Goal: Information Seeking & Learning: Learn about a topic

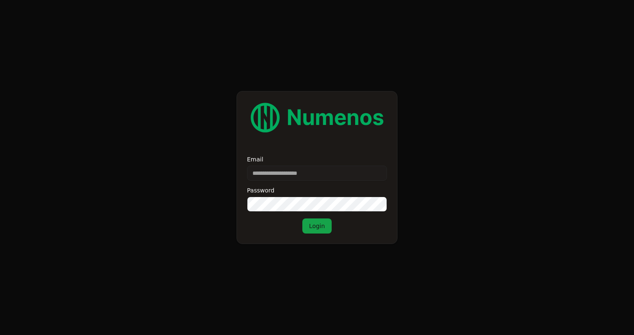
click at [296, 171] on input "Email" at bounding box center [317, 173] width 140 height 15
type input "**********"
click at [322, 229] on button "Login" at bounding box center [316, 225] width 29 height 15
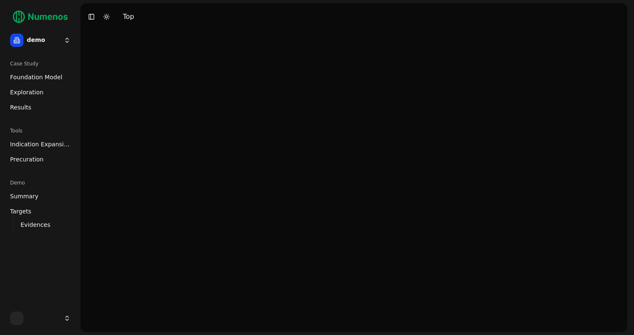
click at [52, 43] on html "demo Case Study Foundation Model Exploration Results Tools Indication Expansion…" at bounding box center [317, 167] width 634 height 335
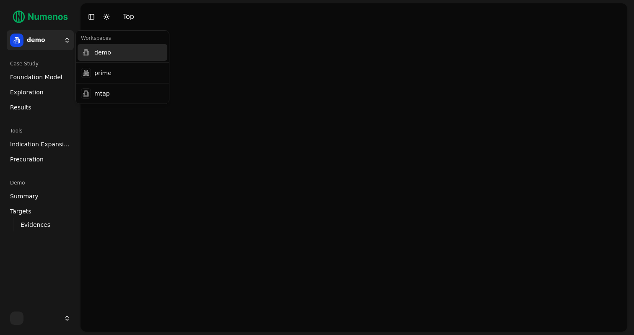
click at [98, 53] on div "demo" at bounding box center [123, 52] width 90 height 17
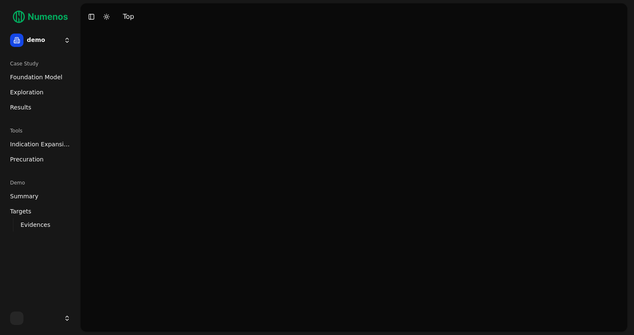
click at [23, 77] on span "Foundation Model" at bounding box center [36, 77] width 52 height 8
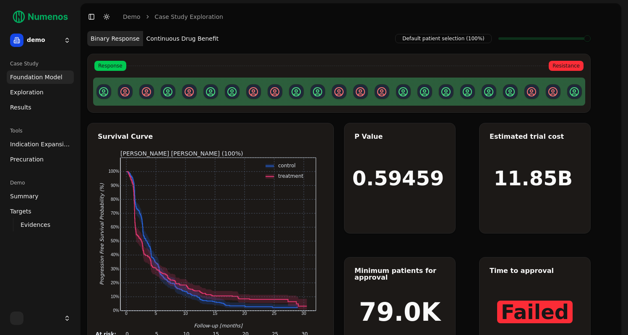
click at [59, 45] on html "demo Case Study Foundation Model Exploration Results Tools Indication Expansion…" at bounding box center [314, 188] width 628 height 377
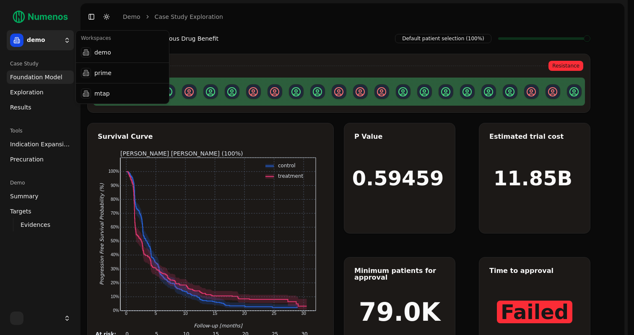
click at [59, 45] on html "demo Case Study Foundation Model Exploration Results Tools Indication Expansion…" at bounding box center [317, 188] width 634 height 377
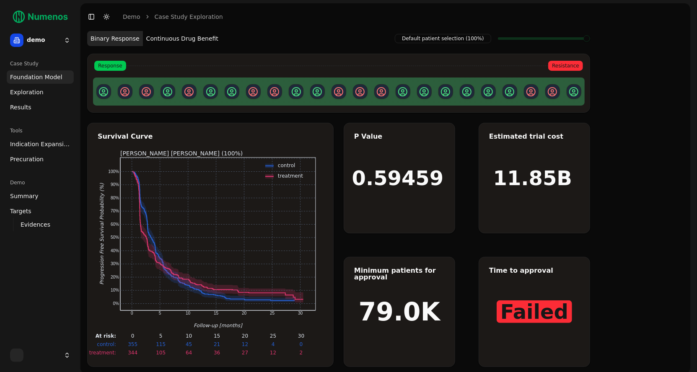
click at [24, 83] on link "Foundation Model" at bounding box center [40, 76] width 67 height 13
click at [23, 94] on span "Exploration" at bounding box center [27, 92] width 34 height 8
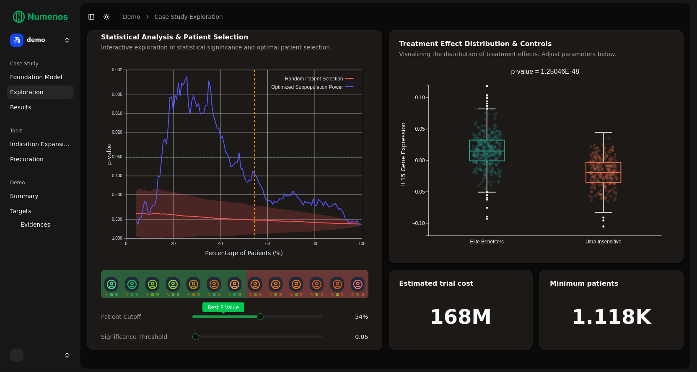
click at [262, 309] on div "Best P Value" at bounding box center [257, 317] width 130 height 17
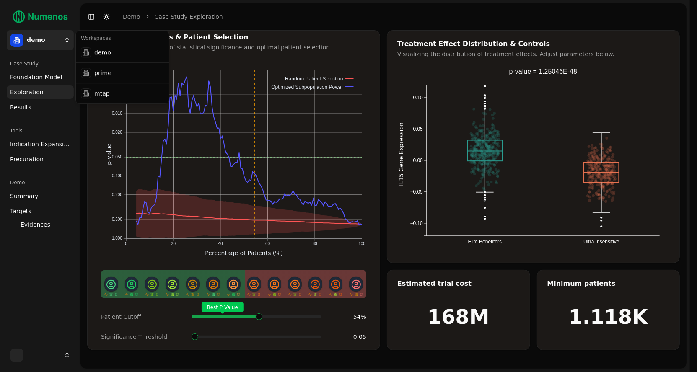
click at [60, 41] on html "demo Case Study Foundation Model Exploration Results Tools Indication Expansion…" at bounding box center [348, 186] width 697 height 372
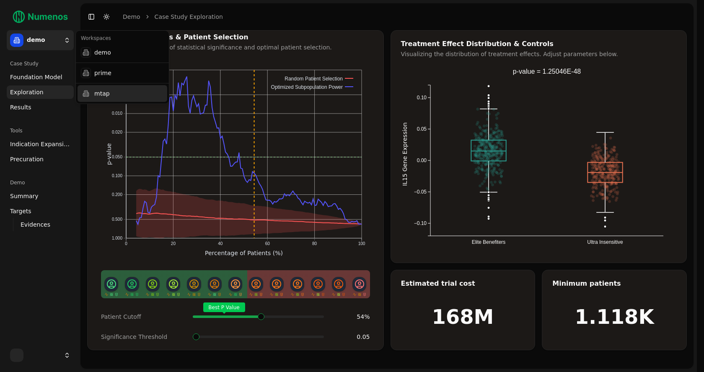
click at [117, 89] on div "mtap" at bounding box center [123, 93] width 90 height 17
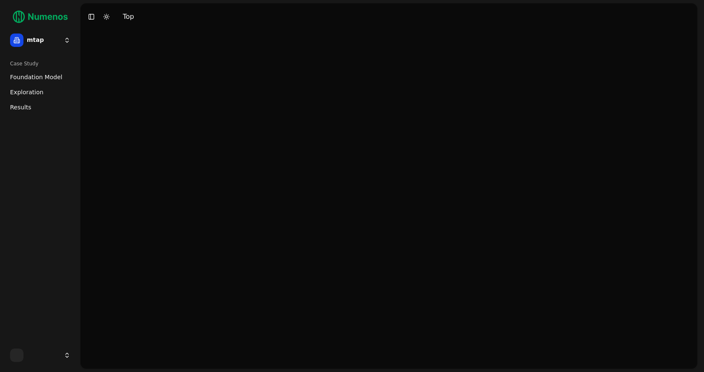
click at [54, 40] on html "mtap Case Study Foundation Model Exploration Results Toggle Sidebar Toggle Dark…" at bounding box center [352, 186] width 704 height 372
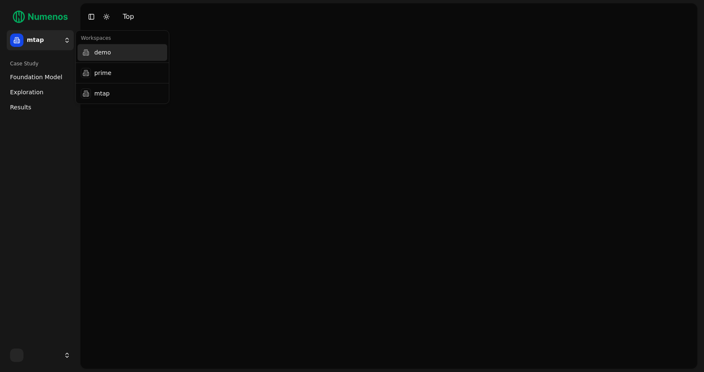
click at [86, 50] on div at bounding box center [86, 52] width 10 height 10
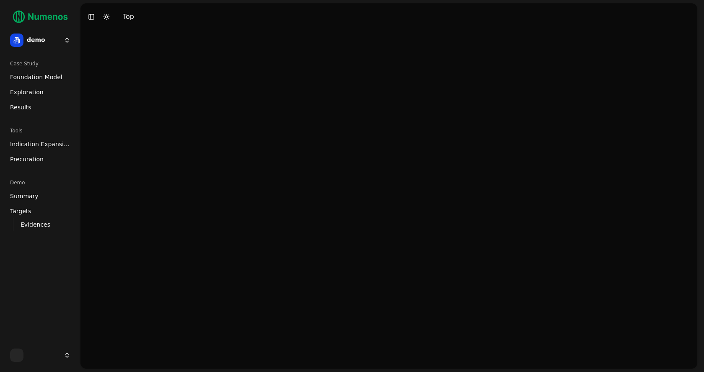
click at [35, 78] on span "Foundation Model" at bounding box center [36, 77] width 52 height 8
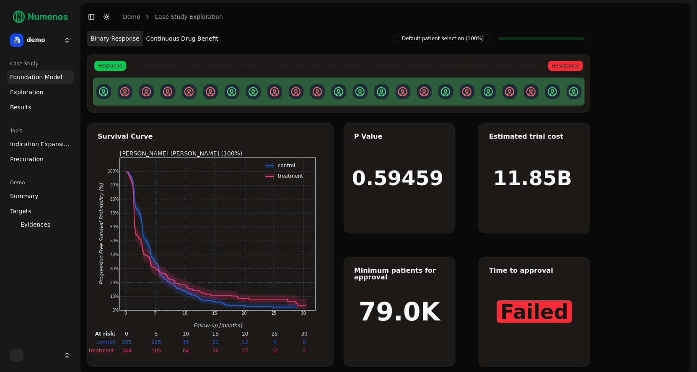
click at [178, 39] on button "Continuous Drug Benefit" at bounding box center [182, 38] width 79 height 15
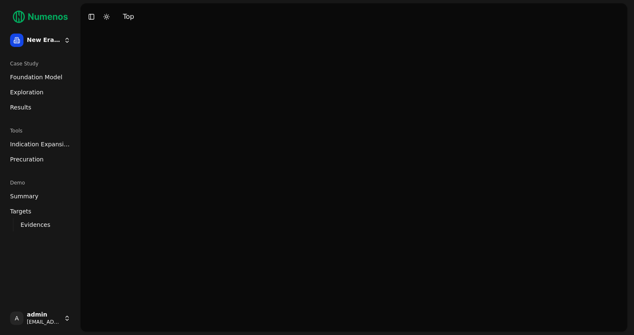
click at [57, 38] on html "New Era Therapeutics Case Study Foundation Model Exploration Results Tools Indi…" at bounding box center [317, 167] width 634 height 335
click at [57, 39] on html "New Era Therapeutics Case Study Foundation Model Exploration Results Tools Indi…" at bounding box center [317, 167] width 634 height 335
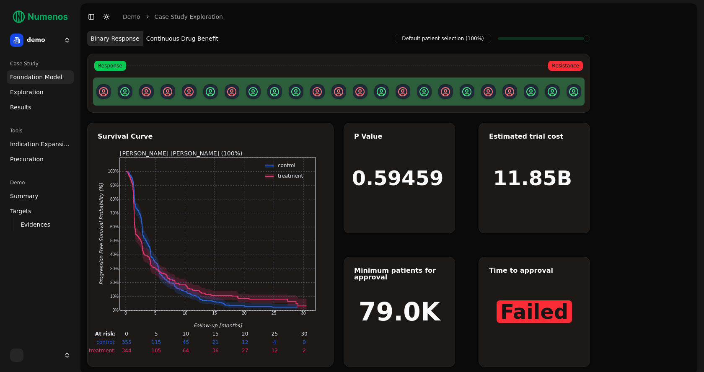
click at [49, 43] on html "demo Case Study Foundation Model Exploration Results Tools Indication Expansion…" at bounding box center [352, 188] width 704 height 377
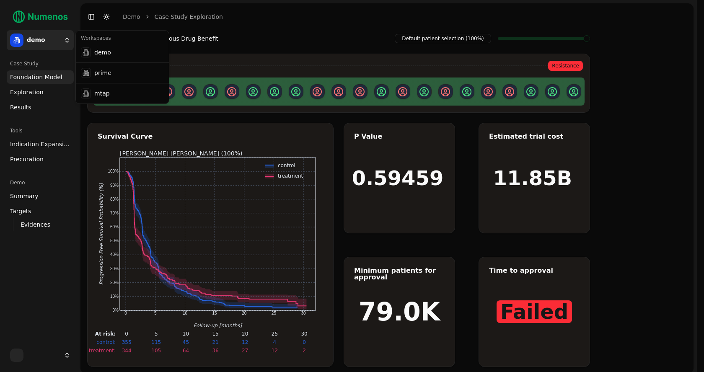
click at [49, 43] on html "demo Case Study Foundation Model Exploration Results Tools Indication Expansion…" at bounding box center [352, 188] width 704 height 377
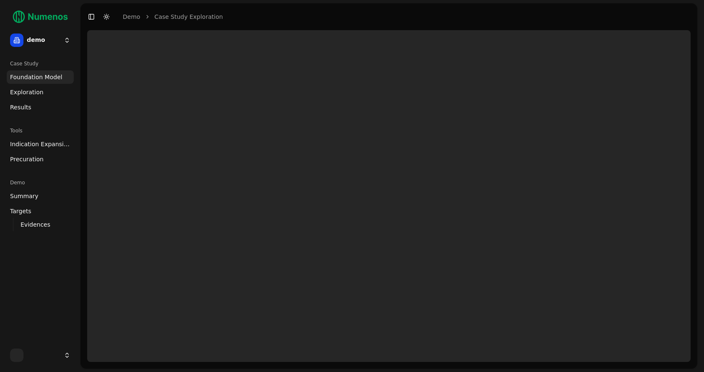
click at [562, 316] on div at bounding box center [389, 196] width 604 height 332
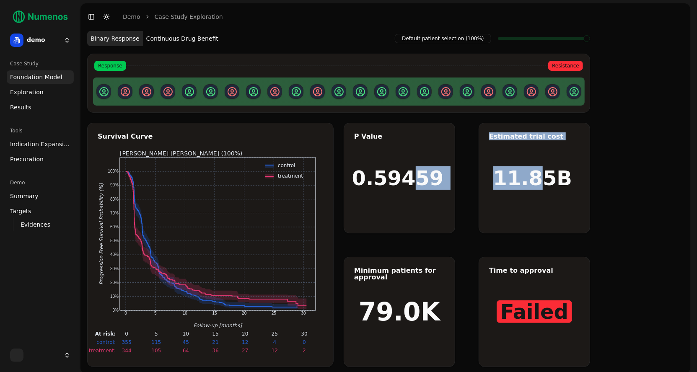
drag, startPoint x: 411, startPoint y: 169, endPoint x: 537, endPoint y: 169, distance: 126.2
click at [537, 169] on div "P Value 0.59459 Estimated trial cost 11.85B Minimum patients for approval 79.0K…" at bounding box center [467, 245] width 247 height 244
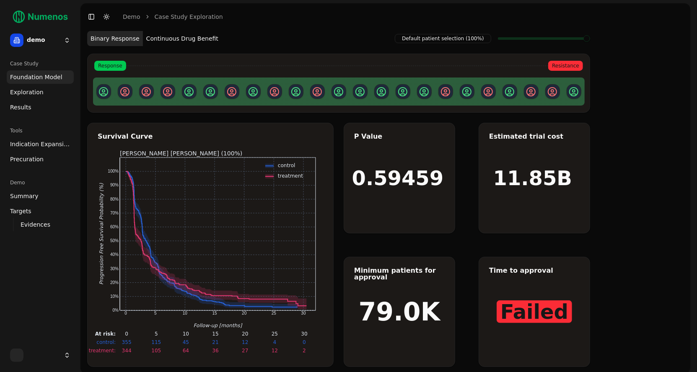
click at [439, 153] on div "0.59459" at bounding box center [399, 178] width 111 height 110
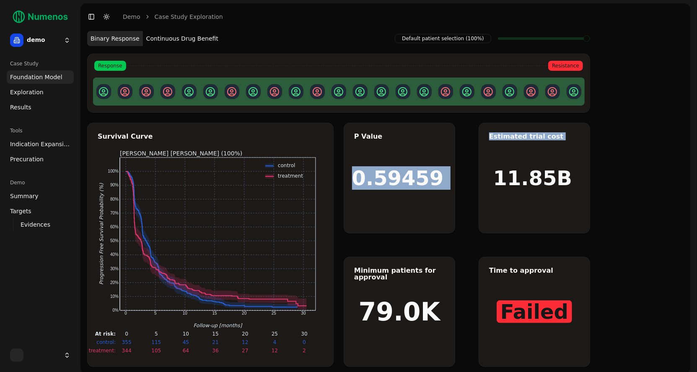
drag, startPoint x: 395, startPoint y: 123, endPoint x: 491, endPoint y: 123, distance: 96.0
click at [491, 123] on div "P Value 0.59459 Estimated trial cost 11.85B Minimum patients for approval 79.0K…" at bounding box center [467, 245] width 247 height 244
click at [413, 148] on div "0.59459" at bounding box center [399, 178] width 111 height 110
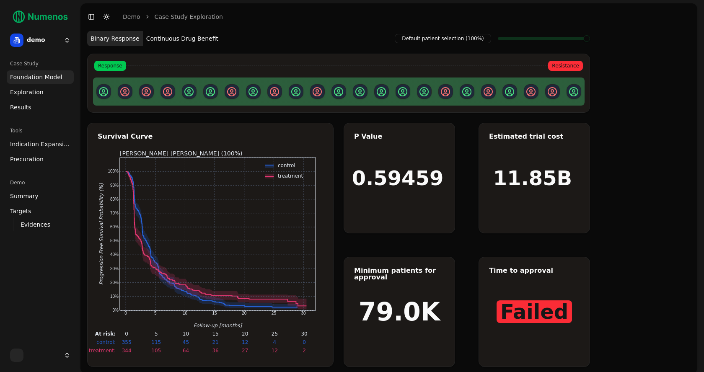
click at [69, 44] on html "demo Case Study Foundation Model Exploration Results Tools Indication Expansion…" at bounding box center [352, 188] width 704 height 377
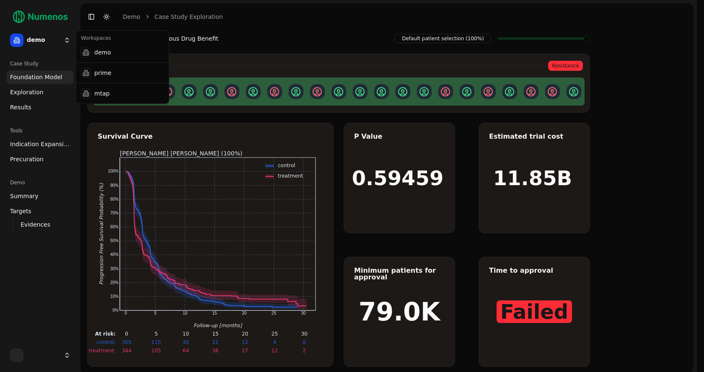
click at [69, 44] on html "demo Case Study Foundation Model Exploration Results Tools Indication Expansion…" at bounding box center [352, 188] width 704 height 377
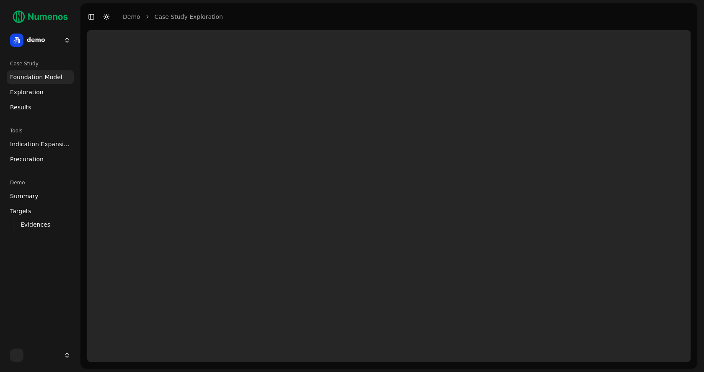
click at [62, 37] on html "demo Case Study Foundation Model Exploration Results Tools Indication Expansion…" at bounding box center [352, 186] width 704 height 372
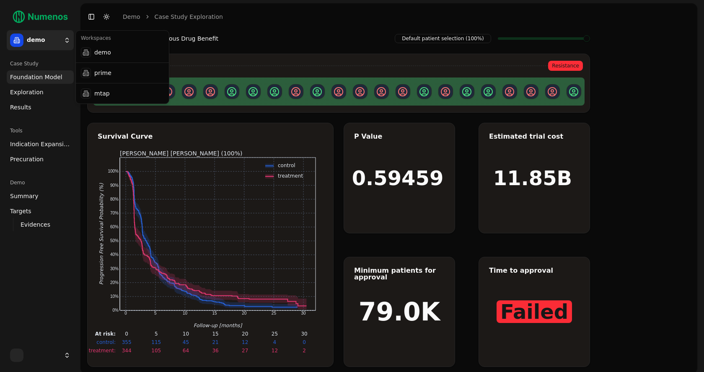
click at [62, 38] on html "demo Case Study Foundation Model Exploration Results Tools Indication Expansion…" at bounding box center [352, 188] width 704 height 377
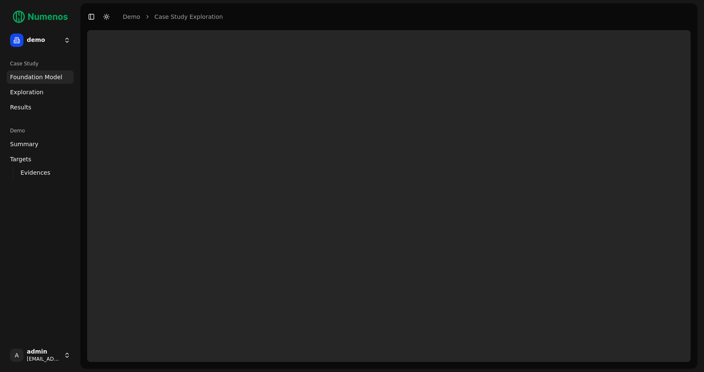
click at [59, 30] on div "demo" at bounding box center [40, 28] width 74 height 50
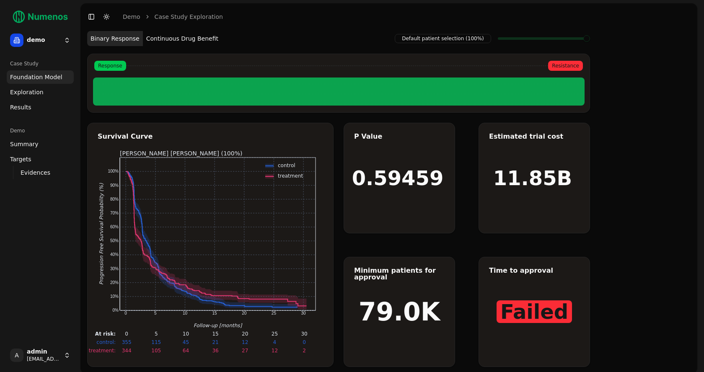
click at [57, 37] on html "demo Case Study Foundation Model Exploration Dosage Effect Results Demo Summary…" at bounding box center [352, 188] width 704 height 377
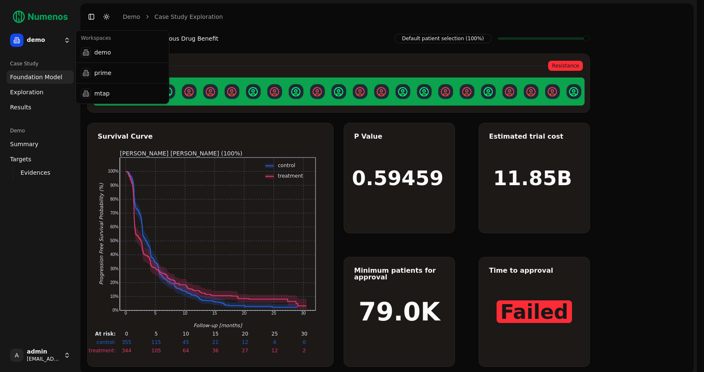
click at [54, 44] on html "demo Case Study Foundation Model Exploration Dosage Effect Results Demo Summary…" at bounding box center [352, 188] width 704 height 377
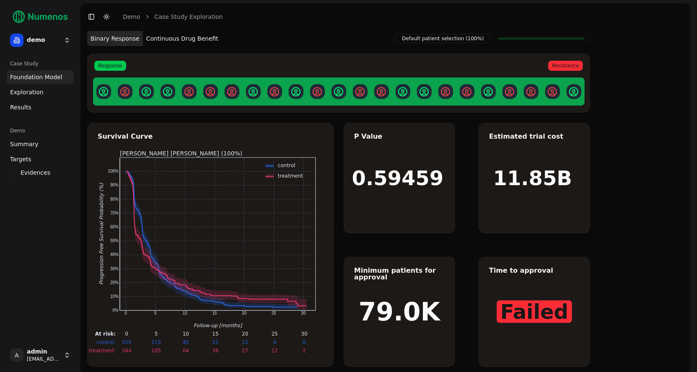
click at [33, 108] on link "Results" at bounding box center [40, 107] width 67 height 13
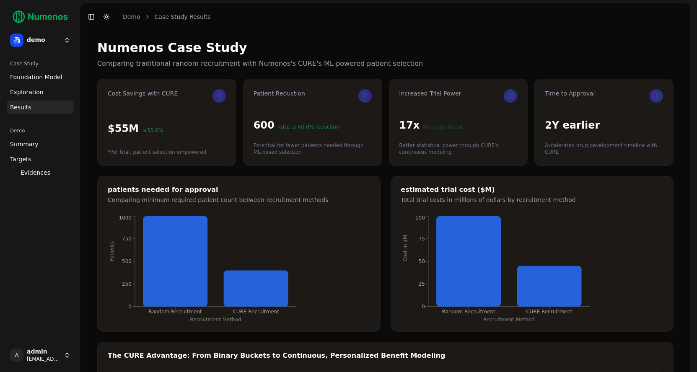
click at [40, 93] on link "Exploration" at bounding box center [40, 92] width 67 height 13
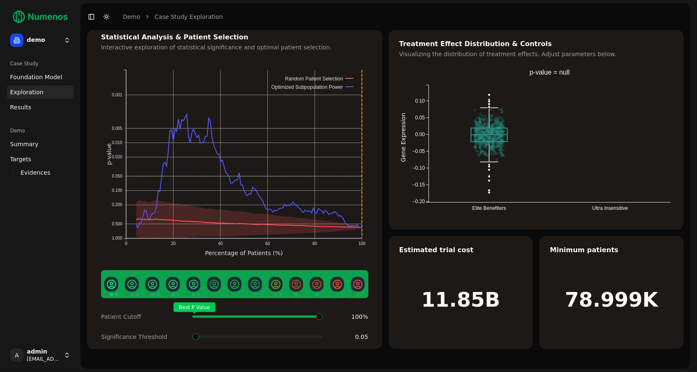
click at [39, 140] on link "Summary" at bounding box center [40, 144] width 67 height 13
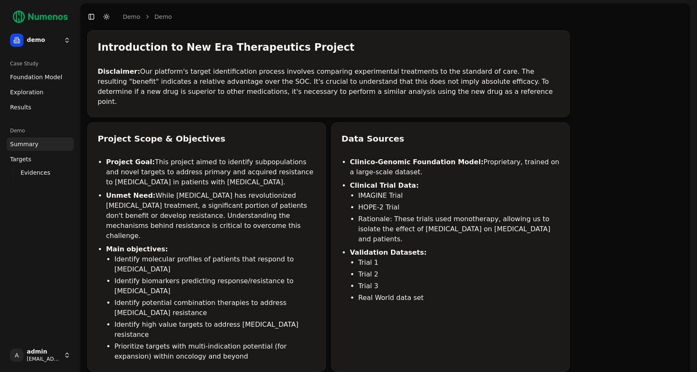
click at [37, 159] on link "Targets" at bounding box center [40, 159] width 67 height 13
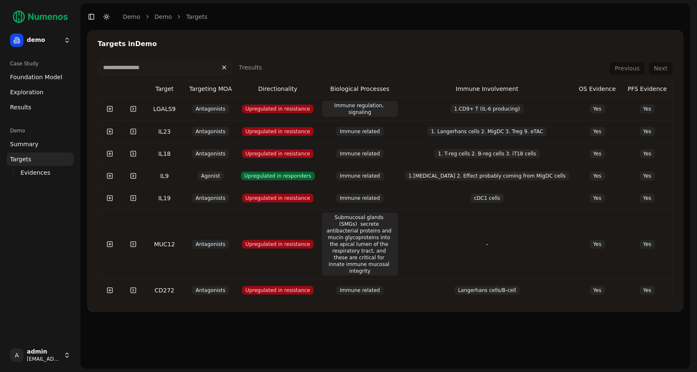
click at [39, 175] on span "Evidences" at bounding box center [36, 173] width 30 height 8
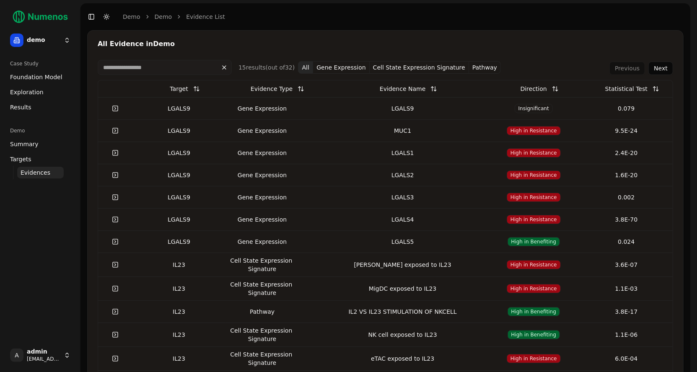
click at [151, 72] on input at bounding box center [165, 67] width 134 height 15
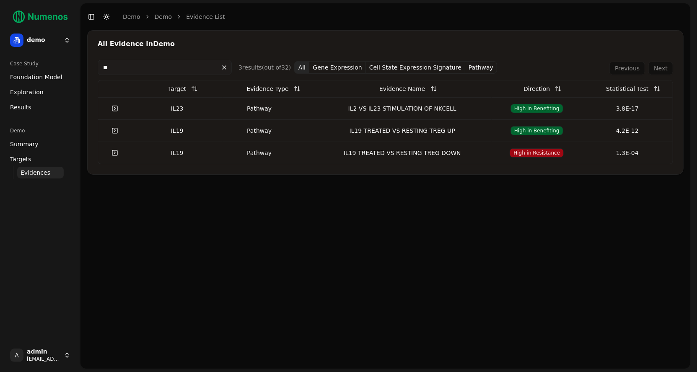
type input "*"
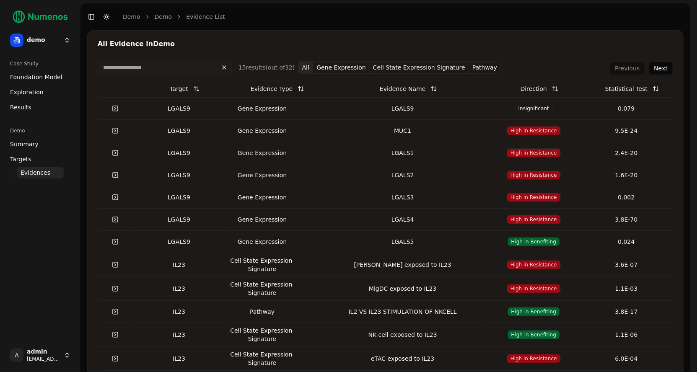
click at [24, 145] on span "Summary" at bounding box center [24, 144] width 29 height 8
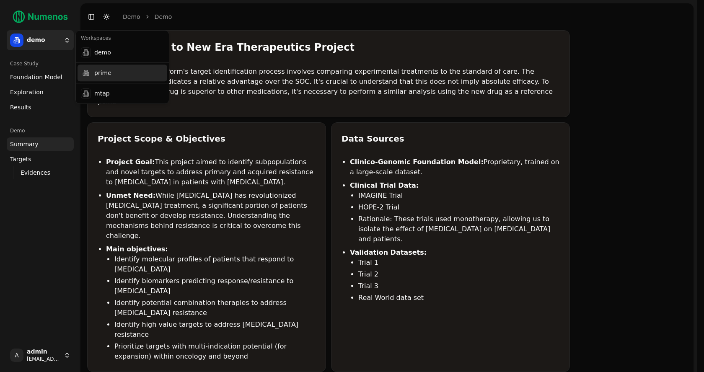
click at [106, 73] on div "prime" at bounding box center [123, 73] width 90 height 17
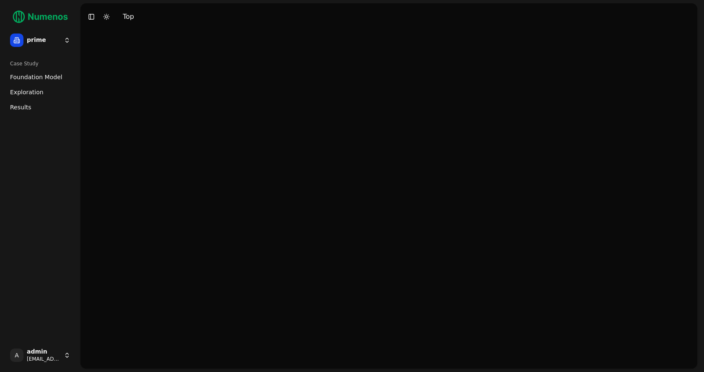
click at [57, 42] on html "25 prime Case Study Foundation Model Exploration Dosage Effect Results A admin …" at bounding box center [352, 186] width 704 height 372
click at [44, 77] on html "25 prime Case Study Foundation Model Exploration Dosage Effect Results A admin …" at bounding box center [352, 186] width 704 height 372
click at [44, 77] on span "Foundation Model" at bounding box center [36, 77] width 52 height 8
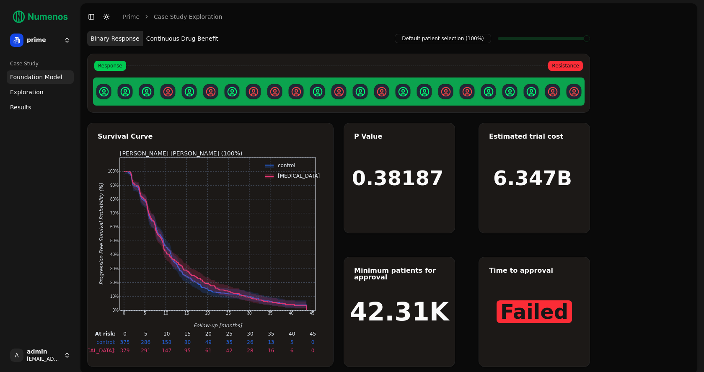
click at [60, 46] on html "25 prime Case Study Foundation Model Exploration Dosage Effect Results A admin …" at bounding box center [352, 188] width 704 height 377
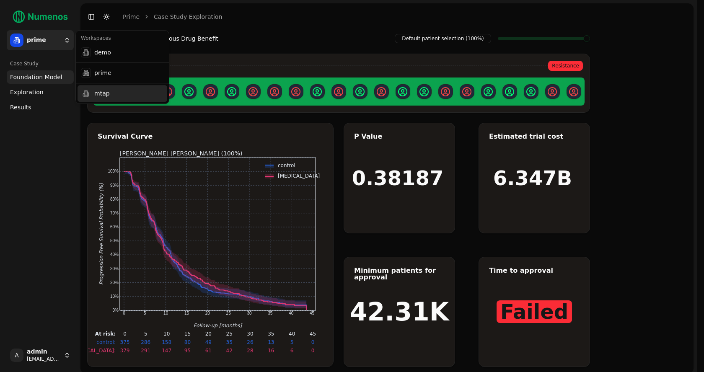
click at [97, 88] on div "mtap" at bounding box center [123, 93] width 90 height 17
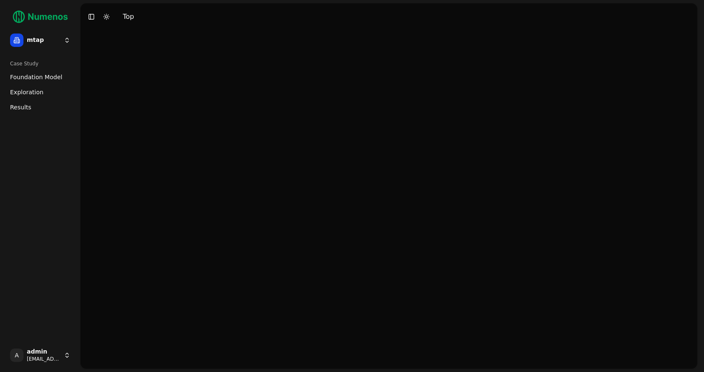
click at [40, 79] on span "Foundation Model" at bounding box center [36, 77] width 52 height 8
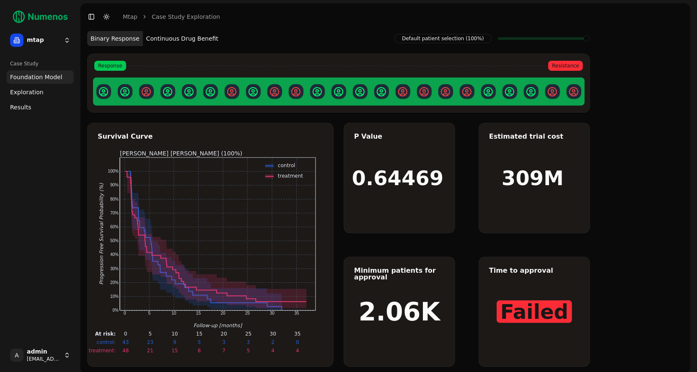
scroll to position [4, 0]
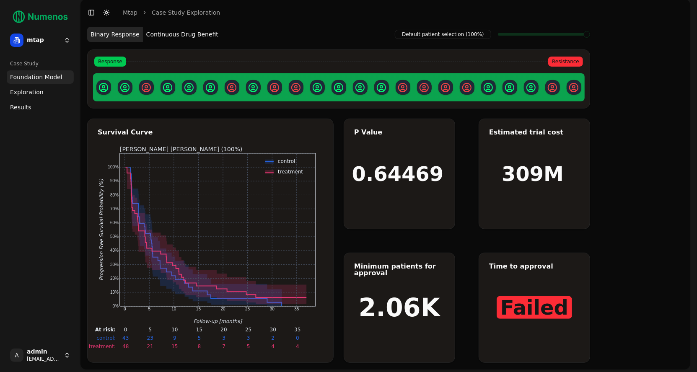
click at [514, 35] on span at bounding box center [544, 34] width 92 height 3
click at [49, 88] on link "Exploration" at bounding box center [40, 92] width 67 height 13
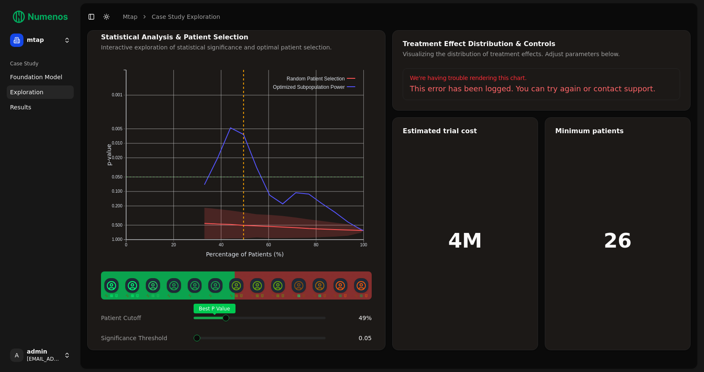
click at [224, 310] on div "Best P Value" at bounding box center [260, 318] width 132 height 17
click at [490, 89] on div "This error has been logged. You can try again or contact support." at bounding box center [541, 89] width 263 height 12
click at [34, 104] on link "Results" at bounding box center [40, 107] width 67 height 13
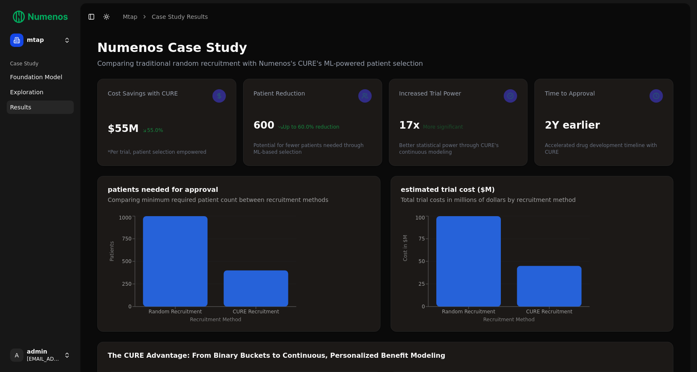
drag, startPoint x: 173, startPoint y: 245, endPoint x: 185, endPoint y: 252, distance: 13.7
click at [185, 252] on icon at bounding box center [175, 261] width 65 height 91
click at [49, 41] on html "25 mtap Case Study Foundation Model Exploration Dosage Effect Results A admin d…" at bounding box center [348, 298] width 697 height 597
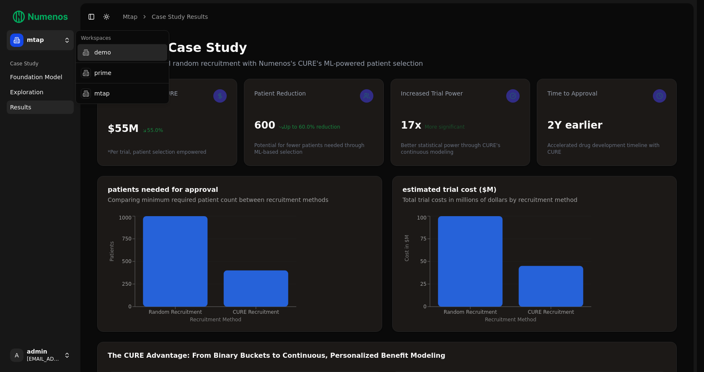
click at [94, 56] on div "demo" at bounding box center [123, 52] width 90 height 17
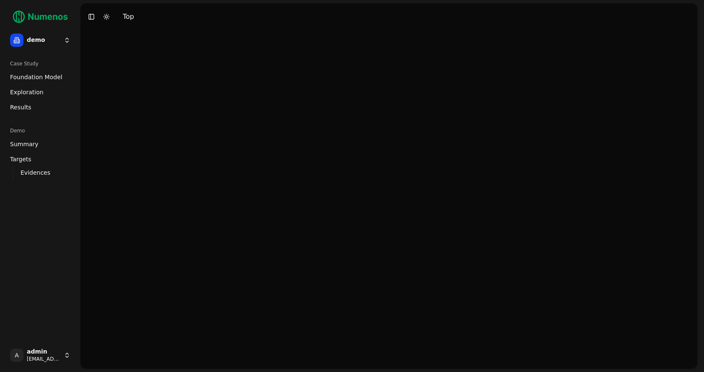
click at [47, 40] on html "demo Case Study Foundation Model Exploration Dosage Effect Results Demo Summary…" at bounding box center [352, 186] width 704 height 372
click at [51, 19] on img at bounding box center [40, 17] width 67 height 20
click at [18, 18] on img at bounding box center [40, 17] width 67 height 20
click at [51, 45] on html "demo Case Study Foundation Model Exploration Dosage Effect Results Demo Summary…" at bounding box center [352, 186] width 704 height 372
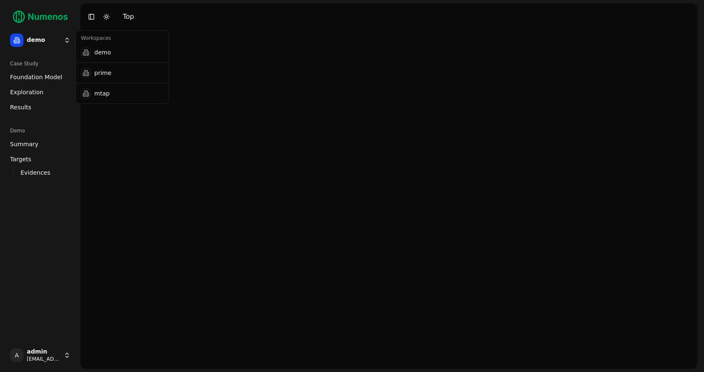
click at [45, 41] on html "demo Case Study Foundation Model Exploration Dosage Effect Results Demo Summary…" at bounding box center [352, 186] width 704 height 372
click at [30, 107] on link "Results" at bounding box center [40, 107] width 67 height 13
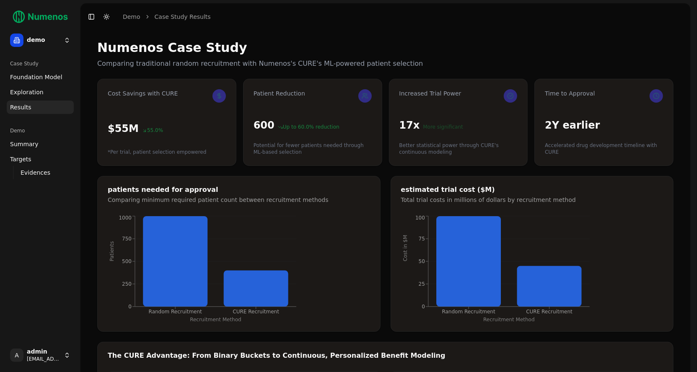
click at [32, 79] on span "Foundation Model" at bounding box center [36, 77] width 52 height 8
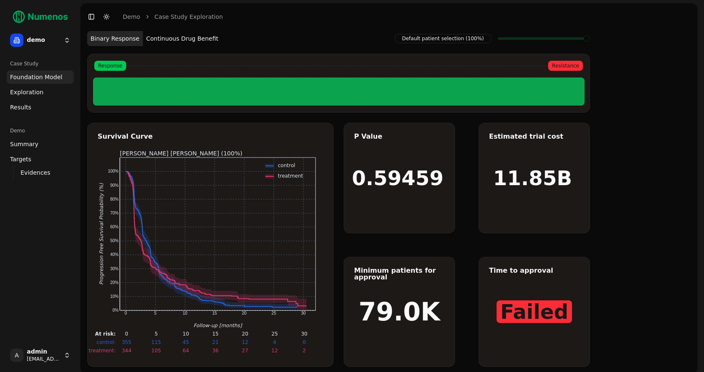
click at [54, 36] on html "demo Case Study Foundation Model Exploration Dosage Effect Results Demo Summary…" at bounding box center [352, 188] width 704 height 377
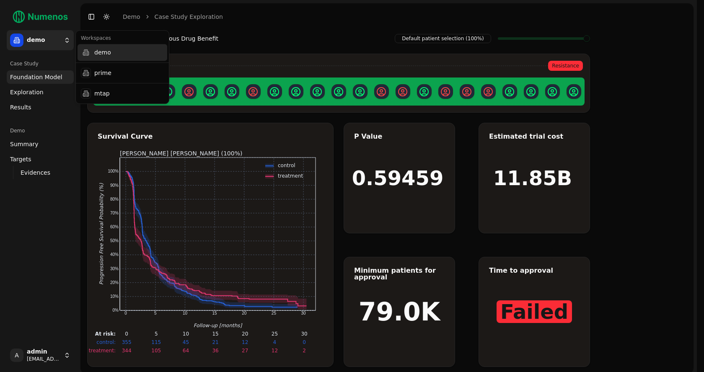
click at [115, 56] on div "demo" at bounding box center [123, 52] width 90 height 17
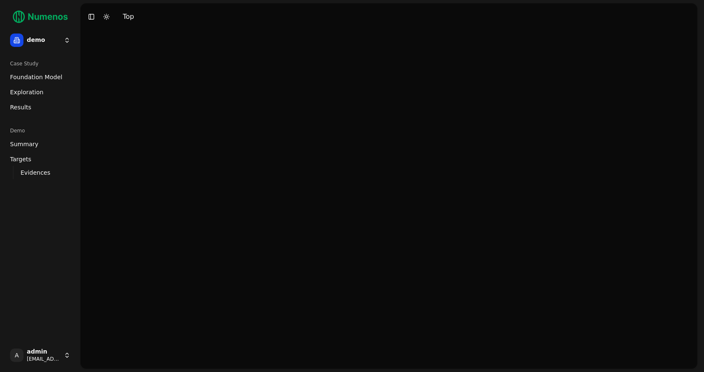
click at [56, 39] on html "demo Case Study Foundation Model Exploration Dosage Effect Results Demo Summary…" at bounding box center [352, 186] width 704 height 372
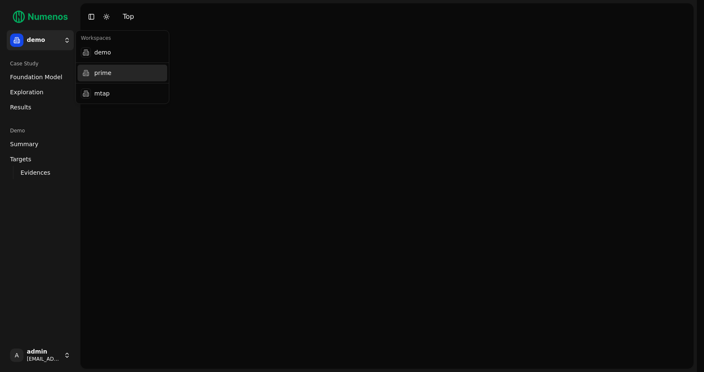
click at [94, 75] on div "prime" at bounding box center [123, 73] width 90 height 17
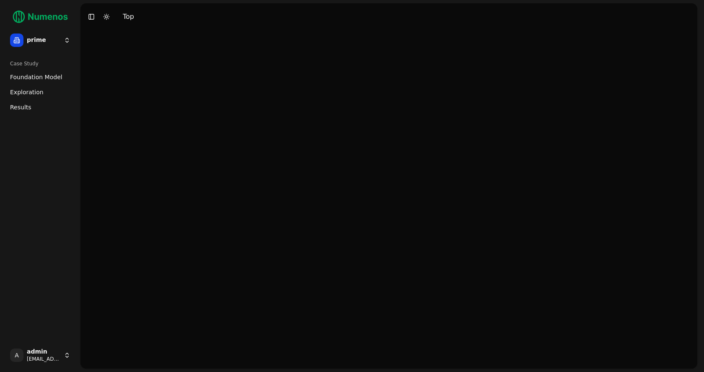
click at [49, 42] on html "prime Case Study Foundation Model Exploration Dosage Effect Results A admin dem…" at bounding box center [352, 186] width 704 height 372
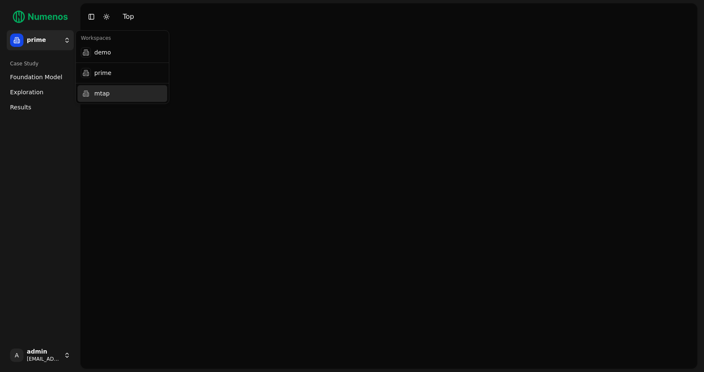
click at [109, 99] on div "mtap" at bounding box center [123, 93] width 90 height 17
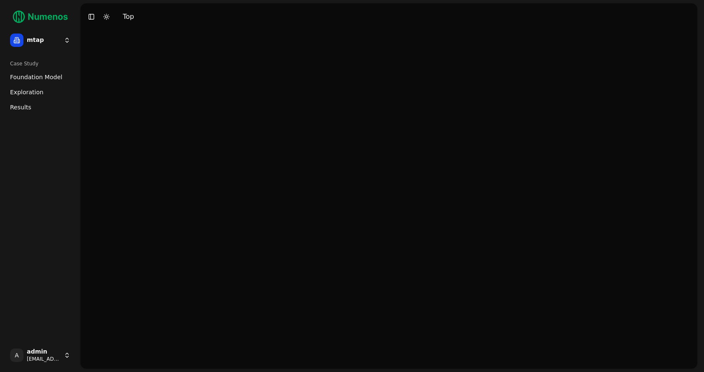
click at [56, 77] on span "Foundation Model" at bounding box center [36, 77] width 52 height 8
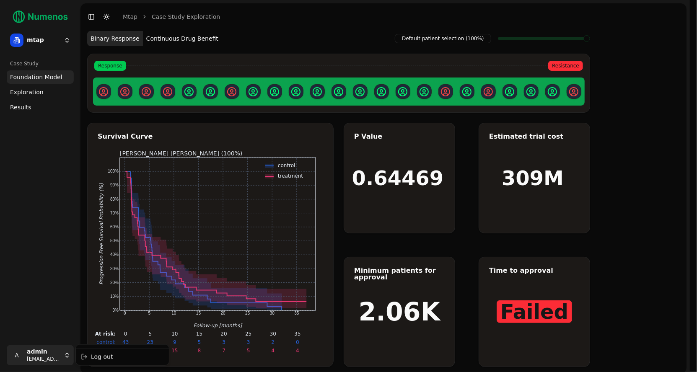
click at [40, 356] on html "mtap Case Study Foundation Model Exploration Dosage Effect Results A admin demo…" at bounding box center [348, 188] width 697 height 377
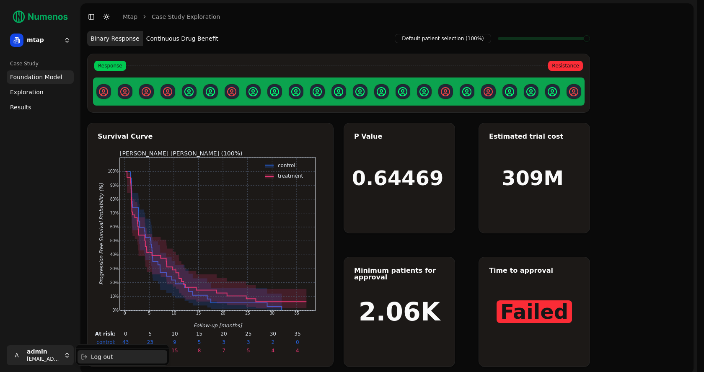
click at [106, 356] on div "Log out" at bounding box center [123, 357] width 90 height 13
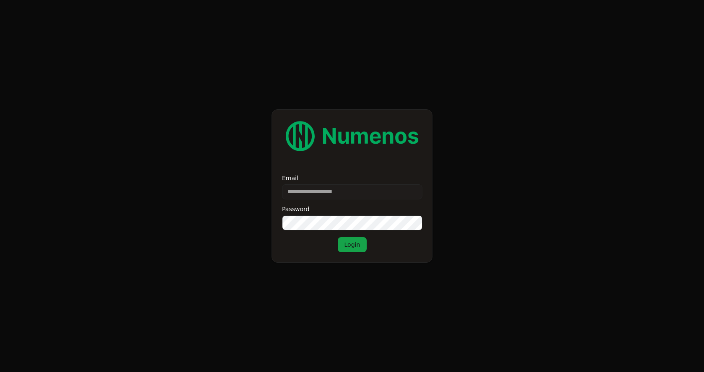
click at [314, 192] on input "Email" at bounding box center [352, 191] width 140 height 15
type input "**********"
click at [353, 242] on button "Login" at bounding box center [352, 244] width 29 height 15
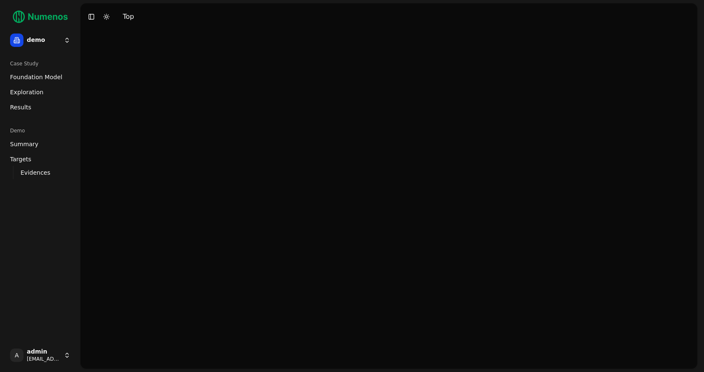
click at [49, 43] on html "demo Case Study Foundation Model Exploration Dosage Effect Results Demo Summary…" at bounding box center [352, 186] width 704 height 372
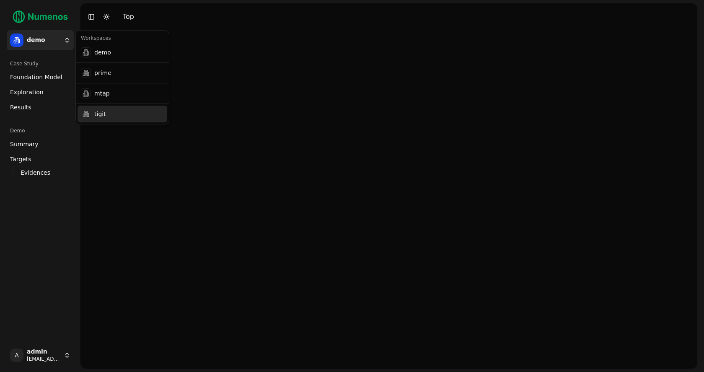
click at [98, 117] on div "tigit" at bounding box center [123, 114] width 90 height 17
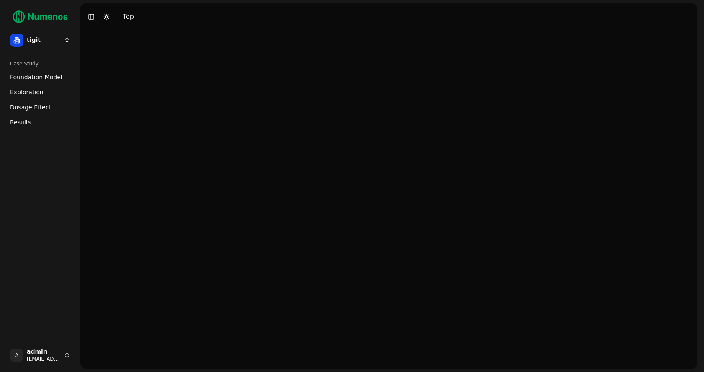
click at [48, 72] on link "Foundation Model" at bounding box center [40, 76] width 67 height 13
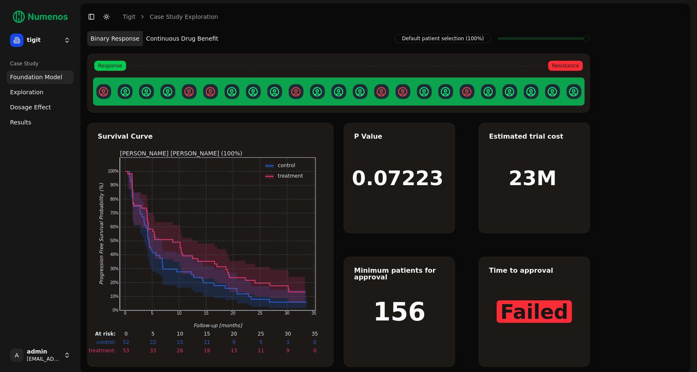
scroll to position [13, 0]
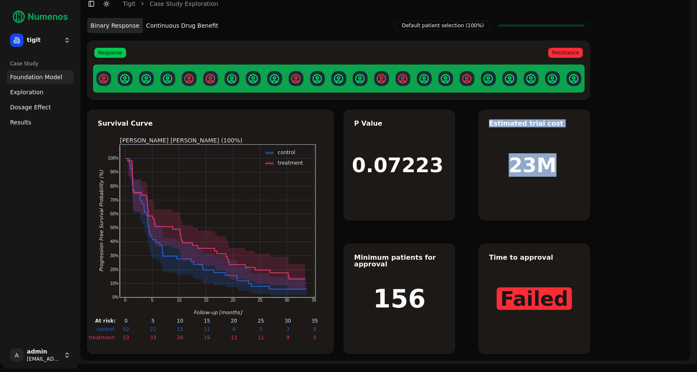
drag, startPoint x: 428, startPoint y: 179, endPoint x: 517, endPoint y: 189, distance: 89.9
click at [517, 189] on div "P Value 0.07223 Estimated trial cost 23M Minimum patients for approval 156 Time…" at bounding box center [467, 232] width 247 height 244
click at [37, 91] on span "Exploration" at bounding box center [27, 92] width 34 height 8
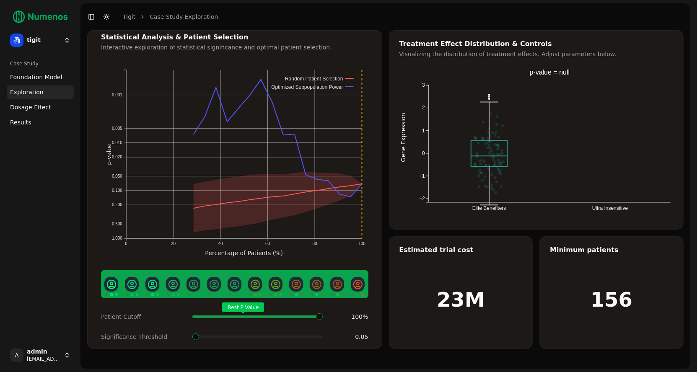
click at [39, 107] on span "Dosage Effect" at bounding box center [30, 107] width 41 height 8
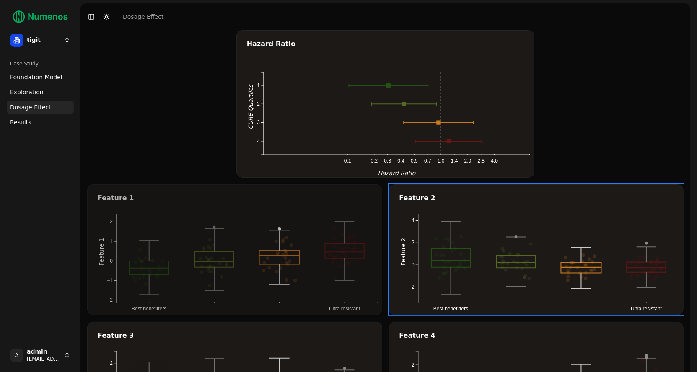
drag, startPoint x: 286, startPoint y: 256, endPoint x: 296, endPoint y: 256, distance: 10.5
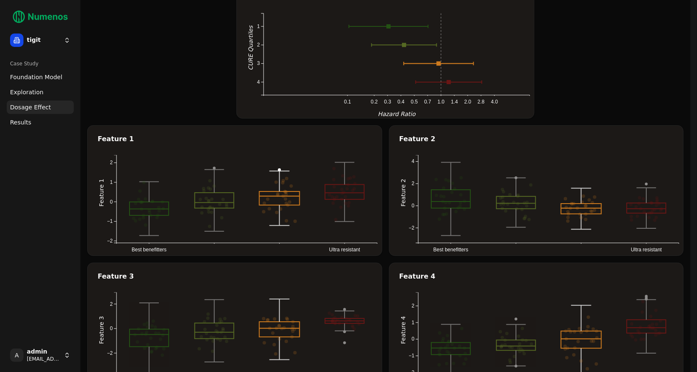
scroll to position [71, 0]
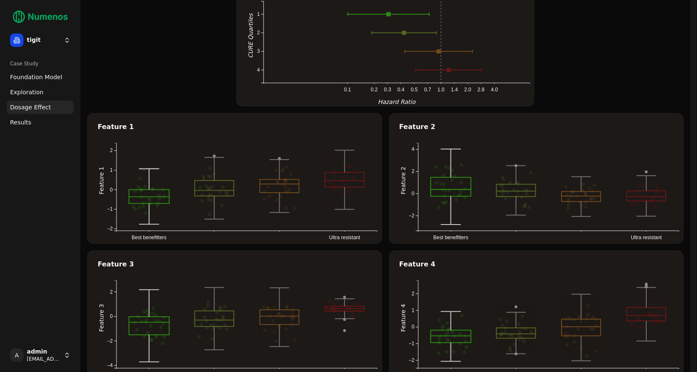
click at [144, 197] on rect at bounding box center [149, 197] width 40 height 14
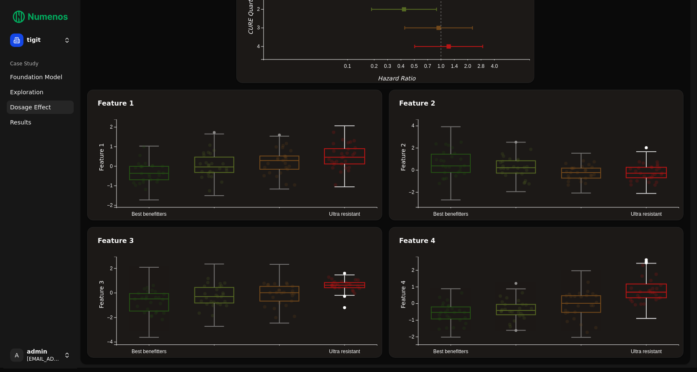
scroll to position [98, 0]
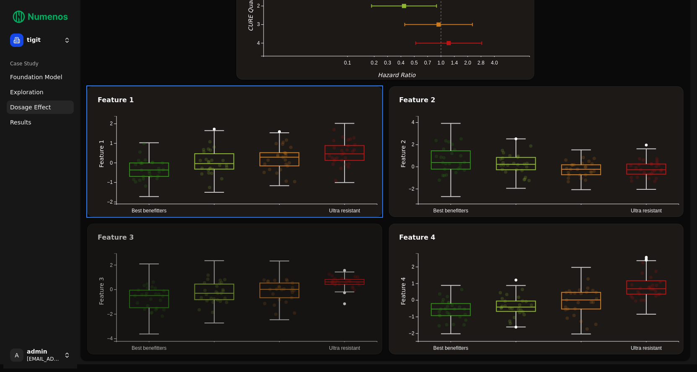
drag, startPoint x: 299, startPoint y: 263, endPoint x: 299, endPoint y: 240, distance: 23.1
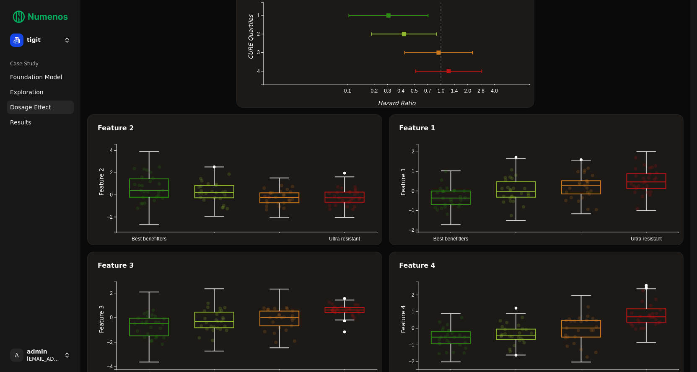
scroll to position [68, 0]
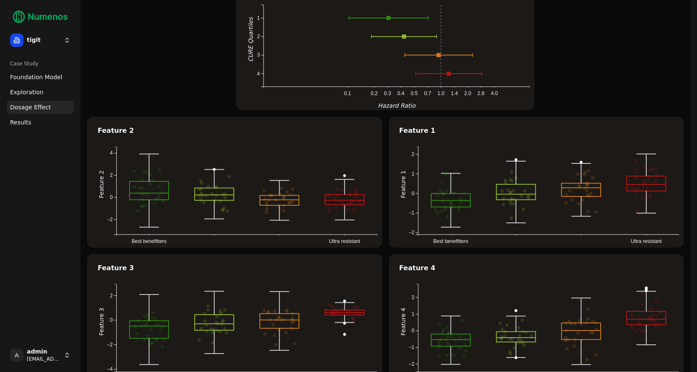
drag, startPoint x: 333, startPoint y: 177, endPoint x: 466, endPoint y: 5, distance: 218.2
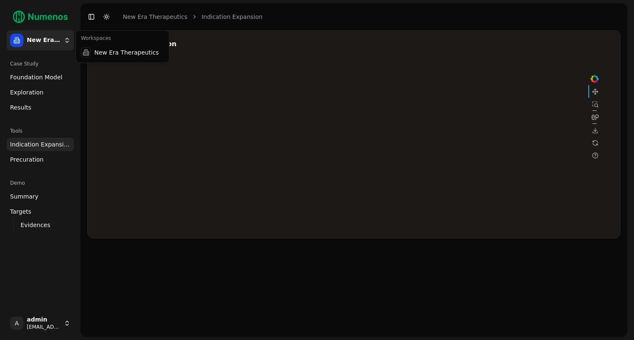
click at [46, 39] on html "New Era Therapeutics Case Study Foundation Model Exploration Results Tools Indi…" at bounding box center [317, 170] width 634 height 340
click at [31, 83] on html "New Era Therapeutics Case Study Foundation Model Exploration Results Tools Indi…" at bounding box center [317, 170] width 634 height 340
click at [38, 78] on span "Foundation Model" at bounding box center [36, 77] width 52 height 8
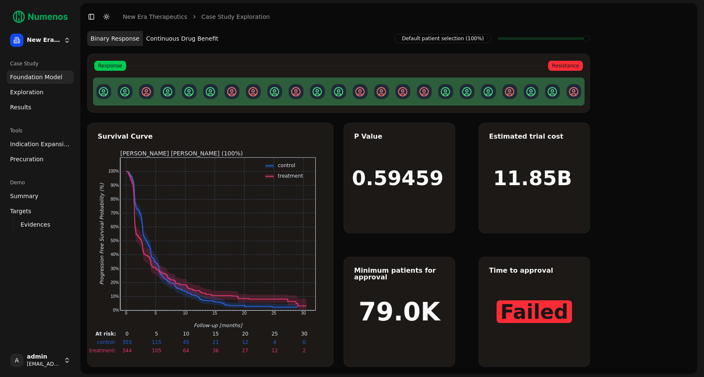
click at [36, 74] on span "Foundation Model" at bounding box center [36, 77] width 52 height 8
click at [169, 38] on button "Continuous Drug Benefit" at bounding box center [182, 38] width 79 height 15
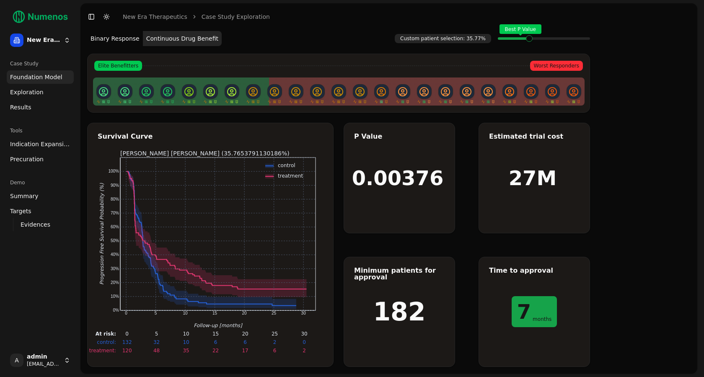
click at [35, 92] on span "Exploration" at bounding box center [27, 92] width 34 height 8
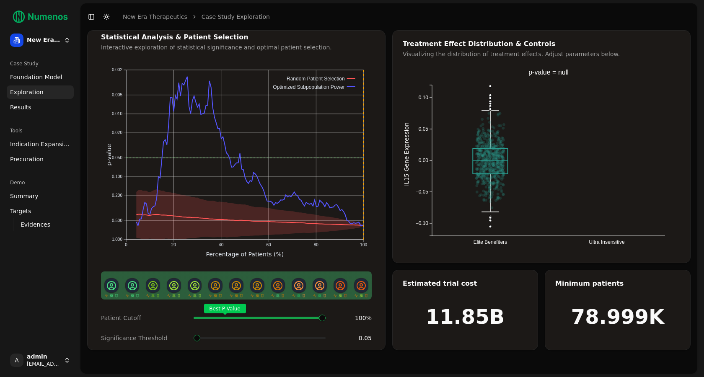
click at [54, 80] on span "Foundation Model" at bounding box center [36, 77] width 52 height 8
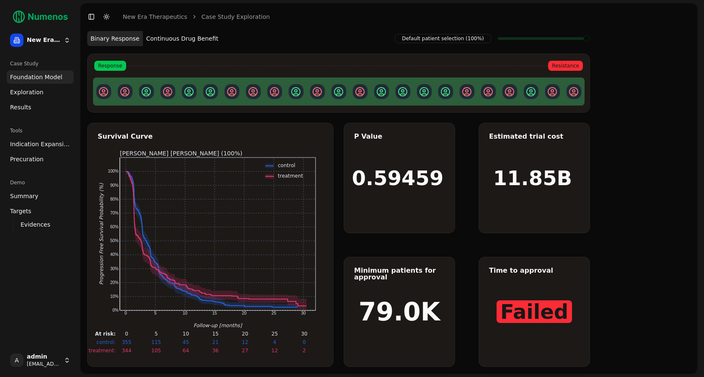
click at [42, 92] on link "Exploration" at bounding box center [40, 92] width 67 height 13
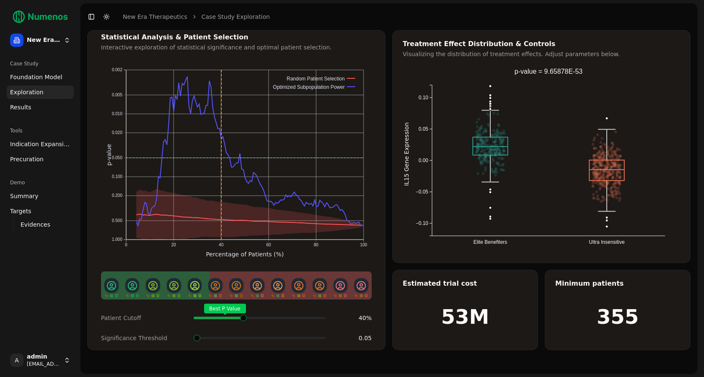
click at [319, 317] on span at bounding box center [319, 318] width 1 height 3
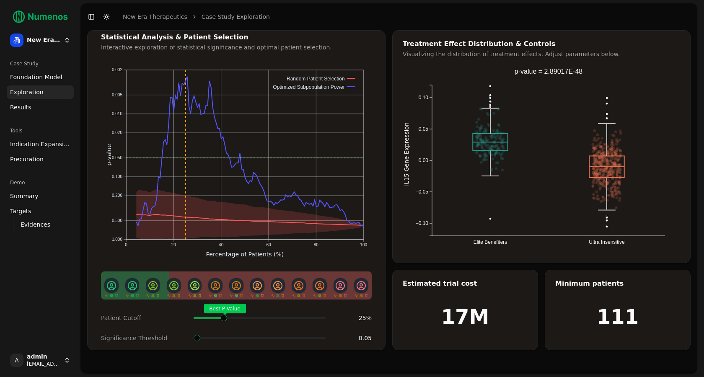
click at [243, 317] on span at bounding box center [243, 318] width 1 height 3
click at [262, 335] on span at bounding box center [259, 338] width 7 height 7
click at [38, 147] on span "Indication Expansion" at bounding box center [40, 144] width 60 height 8
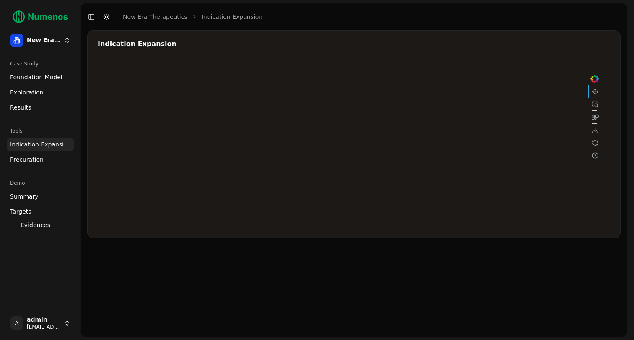
click at [506, 126] on div at bounding box center [349, 144] width 503 height 168
click at [447, 134] on div at bounding box center [349, 144] width 503 height 168
click at [401, 109] on div at bounding box center [349, 144] width 503 height 168
click at [405, 162] on div at bounding box center [349, 144] width 503 height 168
click at [407, 163] on div at bounding box center [349, 144] width 503 height 168
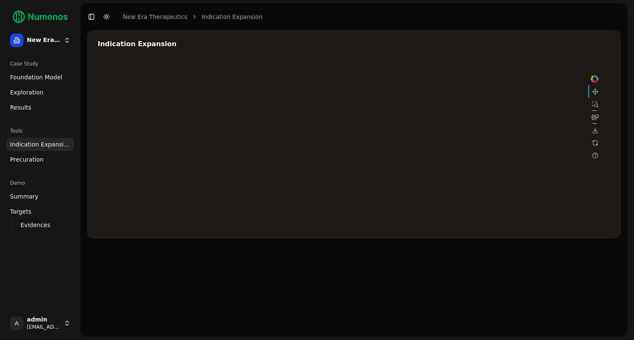
click at [405, 105] on div at bounding box center [349, 144] width 503 height 168
click at [452, 137] on div at bounding box center [349, 144] width 503 height 168
click at [506, 124] on div at bounding box center [349, 144] width 503 height 168
click at [42, 92] on link "Exploration" at bounding box center [40, 92] width 67 height 13
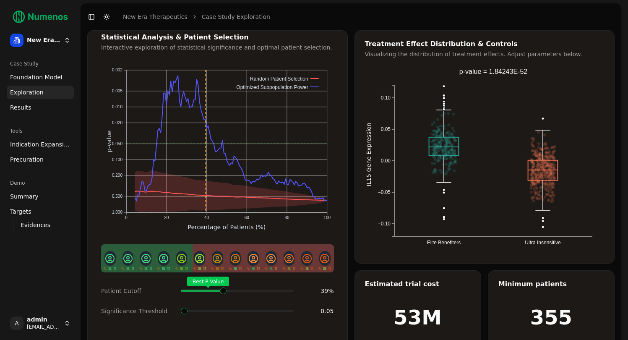
click at [289, 289] on span at bounding box center [289, 290] width 1 height 3
click at [35, 144] on span "Indication Expansion" at bounding box center [40, 144] width 60 height 8
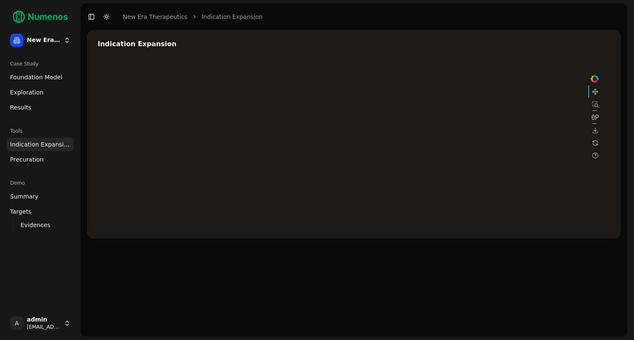
click at [447, 146] on div at bounding box center [349, 144] width 503 height 168
click at [449, 162] on div at bounding box center [349, 144] width 503 height 168
click at [455, 158] on div at bounding box center [349, 144] width 503 height 168
click at [25, 93] on span "Exploration" at bounding box center [27, 92] width 34 height 8
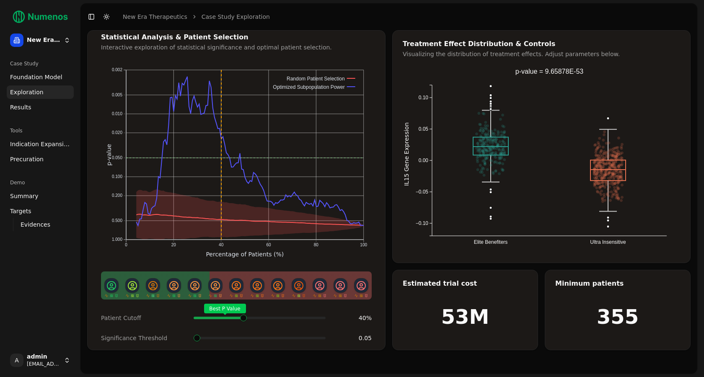
click at [322, 317] on span at bounding box center [322, 318] width 1 height 3
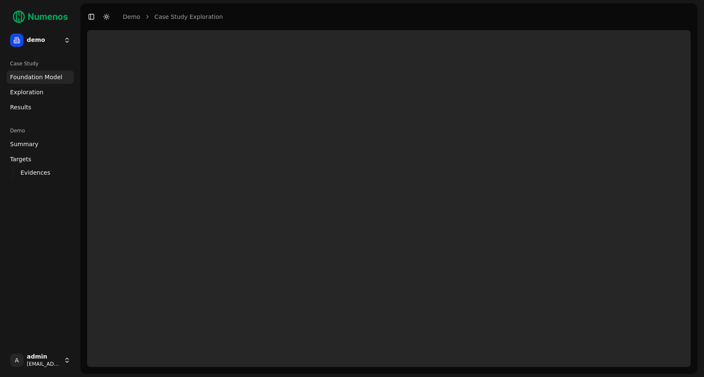
click at [50, 40] on html "demo Case Study Foundation Model Exploration Dosage Effect Results Demo Summary…" at bounding box center [352, 188] width 704 height 377
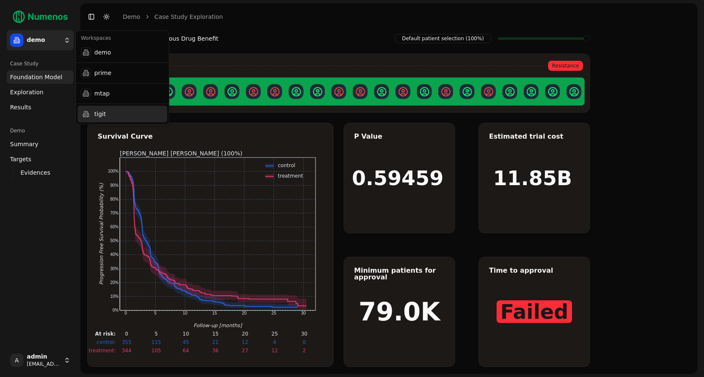
click at [97, 110] on div "tigit" at bounding box center [123, 114] width 90 height 17
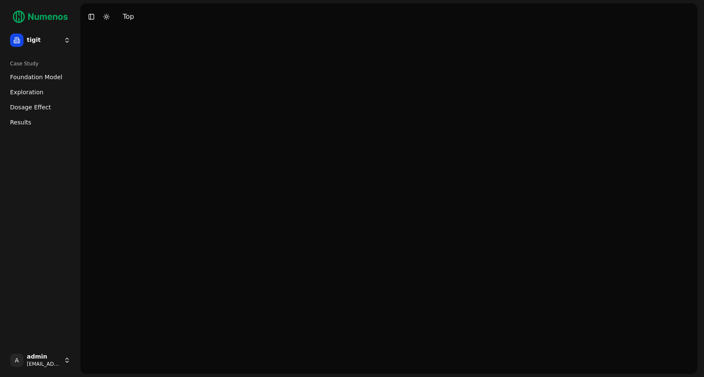
click at [46, 71] on link "Foundation Model" at bounding box center [40, 76] width 67 height 13
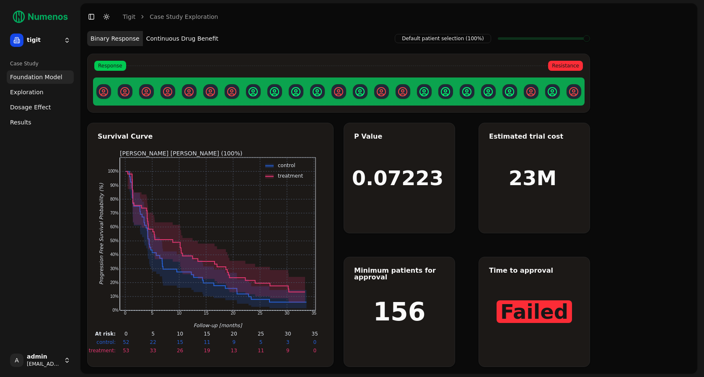
click at [183, 40] on button "Continuous Drug Benefit" at bounding box center [182, 38] width 79 height 15
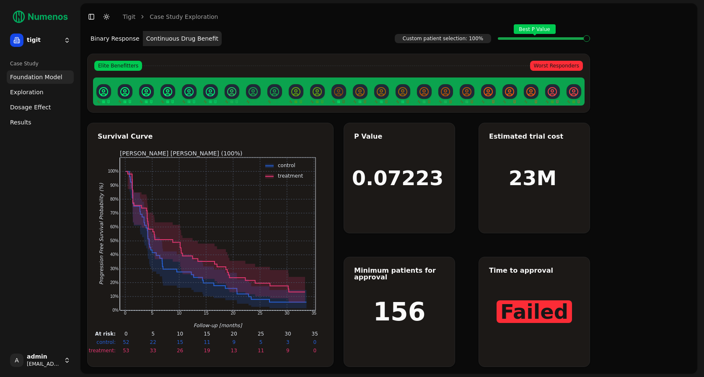
click at [182, 42] on button "Continuous Drug Benefit" at bounding box center [182, 38] width 79 height 15
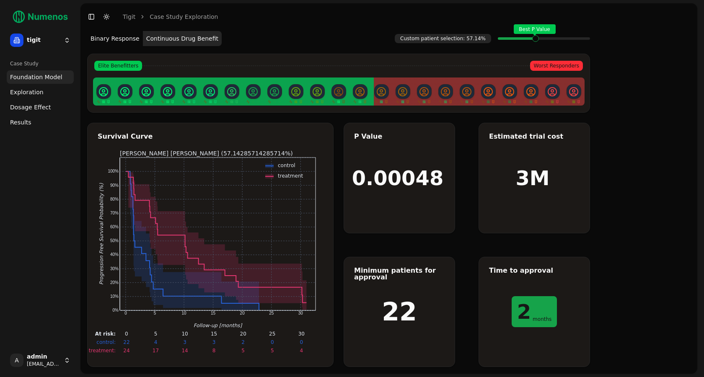
click at [584, 39] on span at bounding box center [587, 38] width 6 height 3
click at [36, 105] on span "Dosage Effect" at bounding box center [30, 107] width 41 height 8
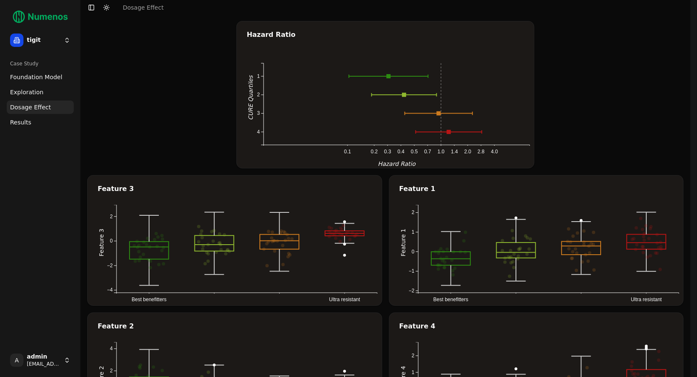
scroll to position [7, 0]
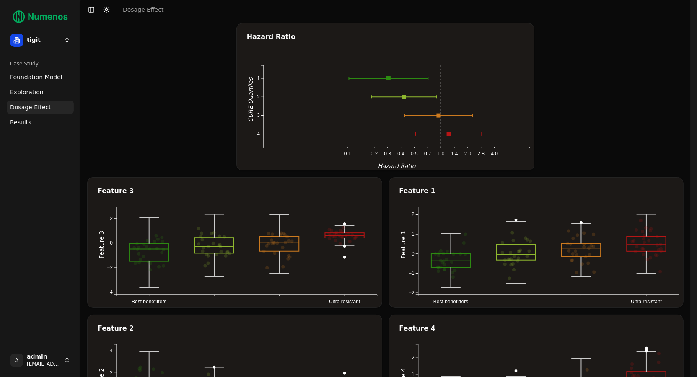
click at [29, 96] on span "Exploration" at bounding box center [27, 92] width 34 height 8
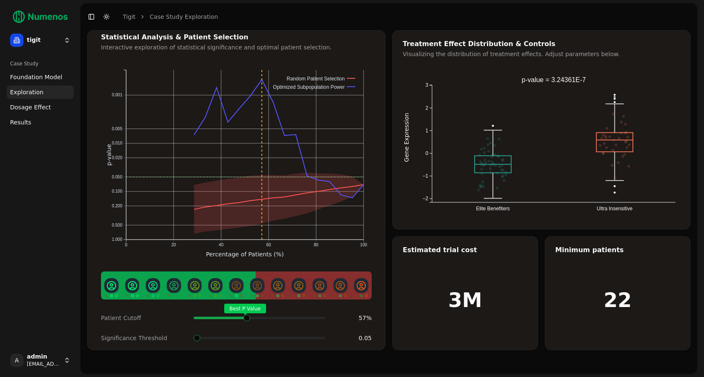
click at [317, 317] on span at bounding box center [321, 318] width 8 height 3
click at [194, 335] on span at bounding box center [197, 338] width 7 height 7
click at [36, 109] on span "Dosage Effect" at bounding box center [30, 107] width 41 height 8
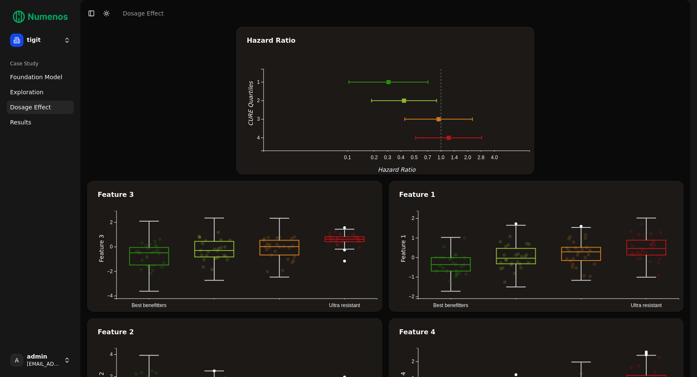
scroll to position [5, 0]
click at [34, 88] on span "Exploration" at bounding box center [27, 92] width 34 height 8
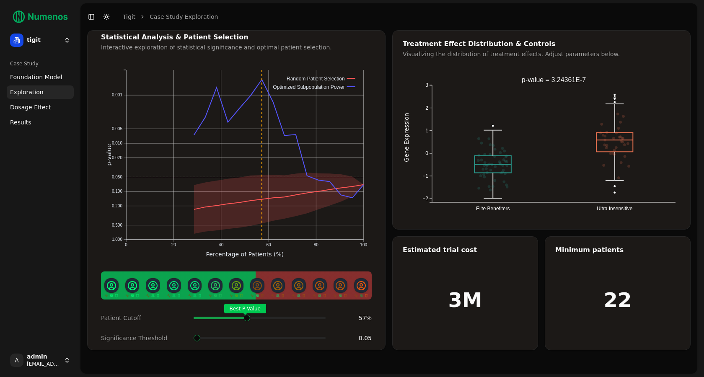
click at [317, 317] on span at bounding box center [321, 318] width 8 height 3
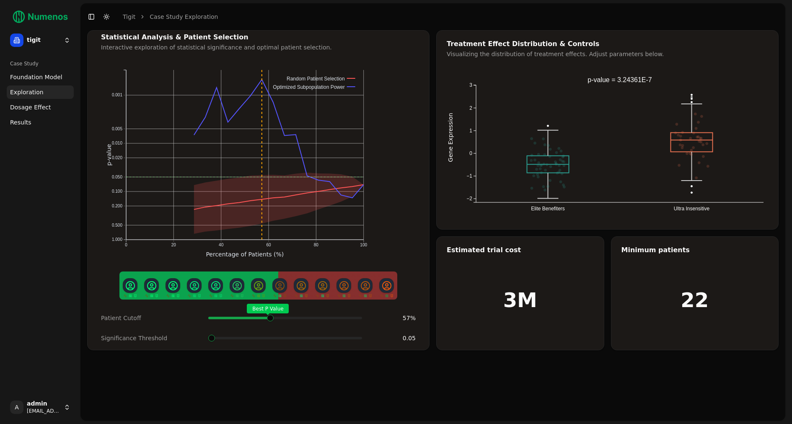
click at [61, 35] on html "control Time: 4 months Survival: 26% 95% CI: [10%, 45%] At Risk: 31 tigit Case …" at bounding box center [396, 212] width 792 height 424
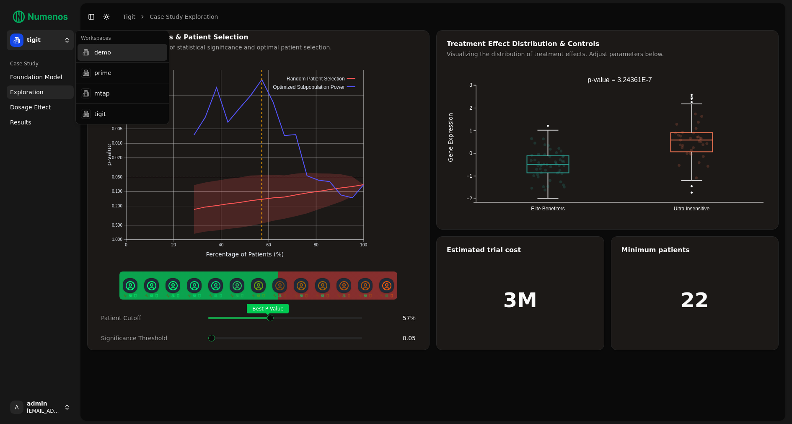
click at [93, 51] on div "demo" at bounding box center [123, 52] width 90 height 17
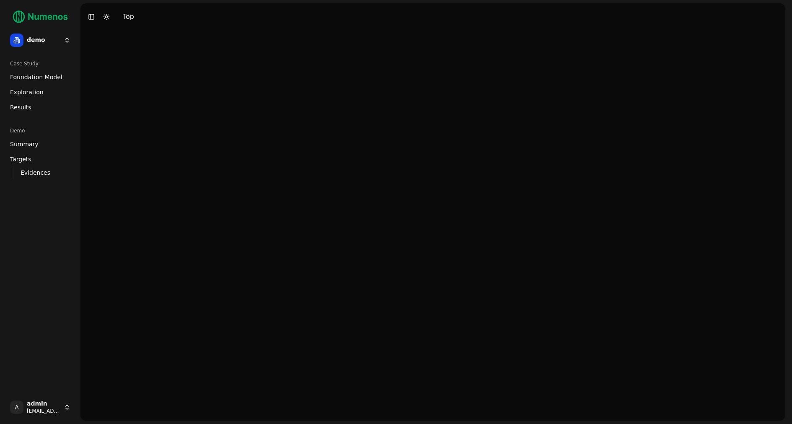
click at [36, 72] on link "Foundation Model" at bounding box center [40, 76] width 67 height 13
